Goal: Navigation & Orientation: Find specific page/section

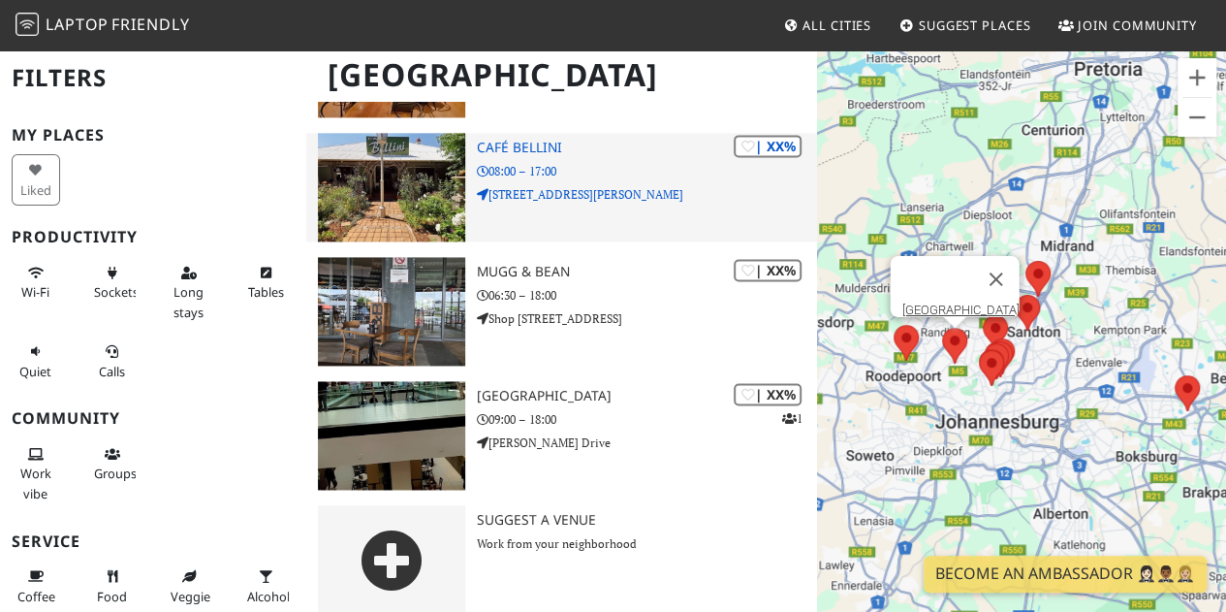
scroll to position [1277, 0]
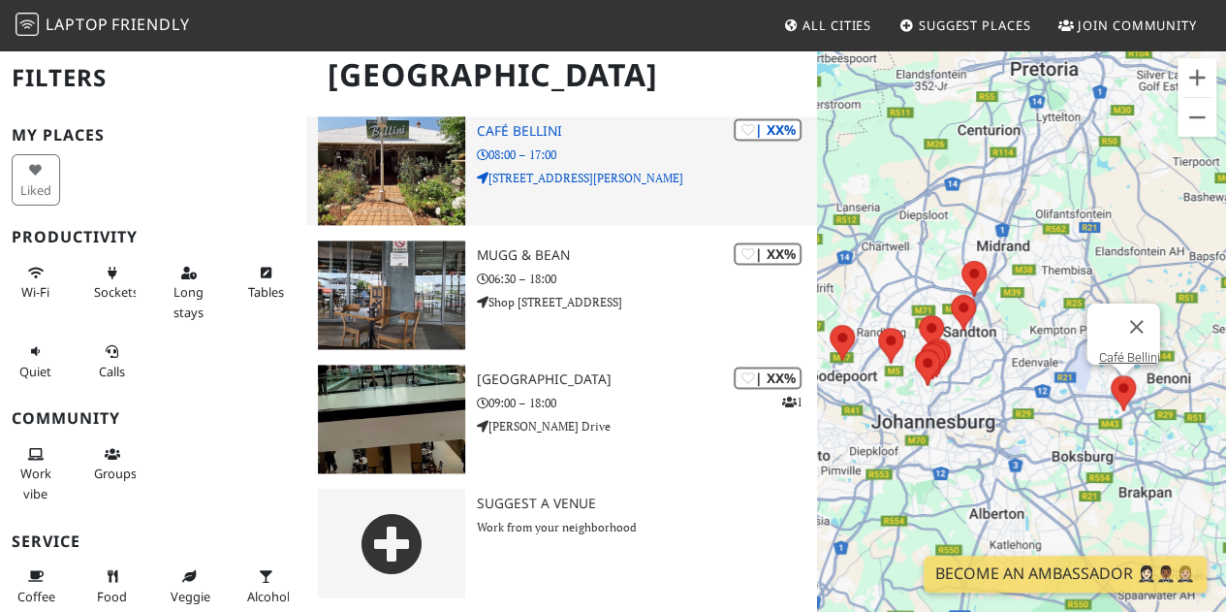
click at [405, 166] on img at bounding box center [391, 170] width 147 height 109
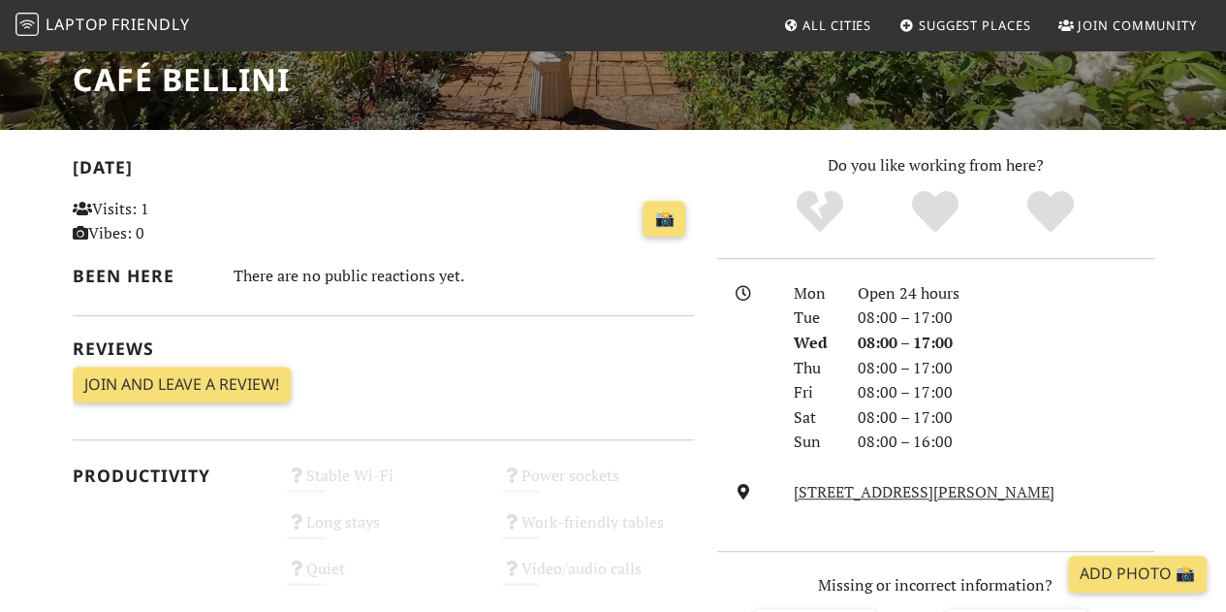
scroll to position [388, 0]
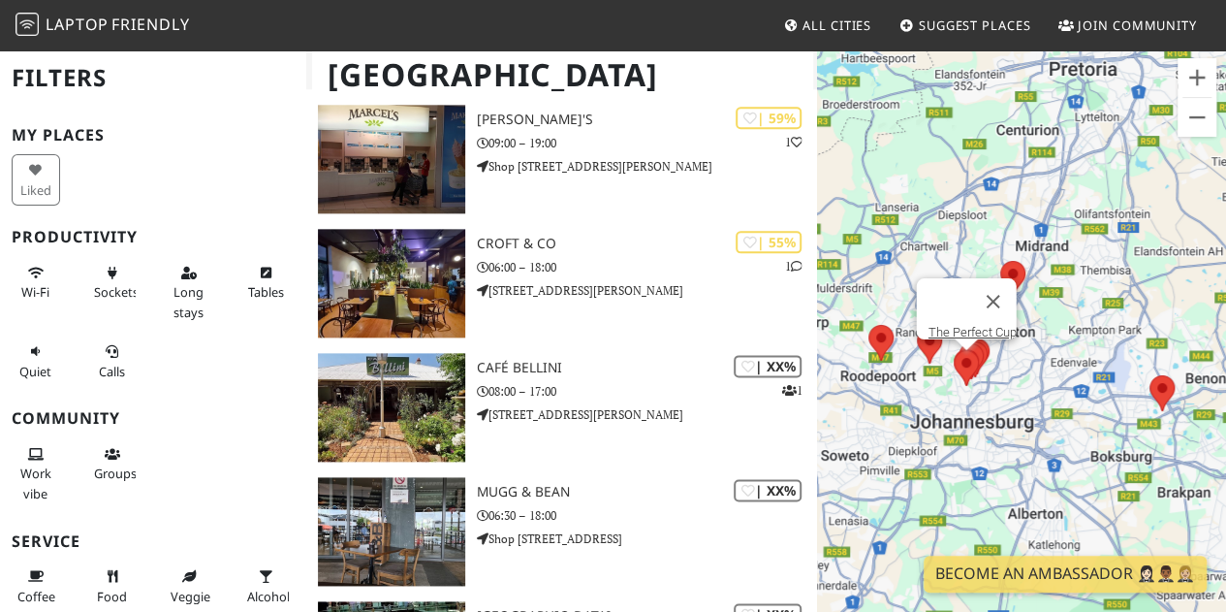
scroll to position [1066, 0]
